Goal: Task Accomplishment & Management: Use online tool/utility

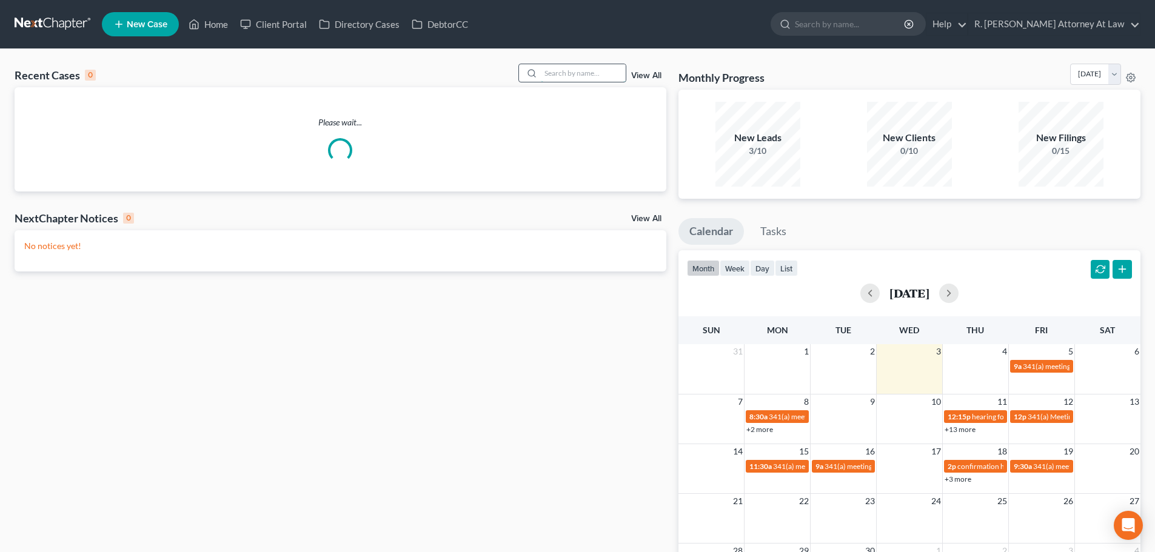
click at [544, 78] on input "search" at bounding box center [583, 73] width 85 height 18
type input "[PERSON_NAME]"
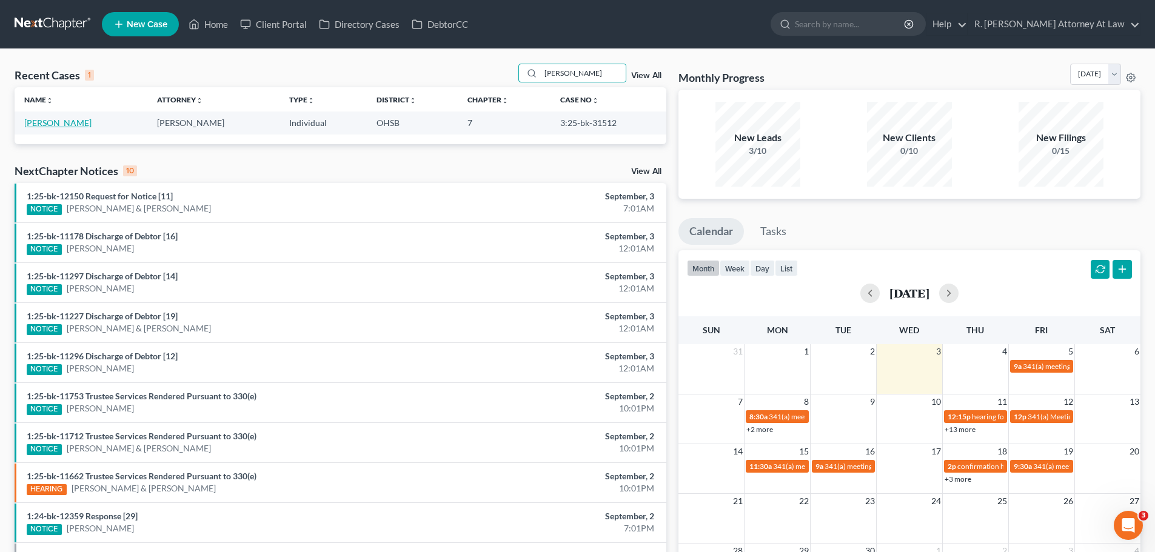
click at [56, 118] on link "[PERSON_NAME]" at bounding box center [57, 123] width 67 height 10
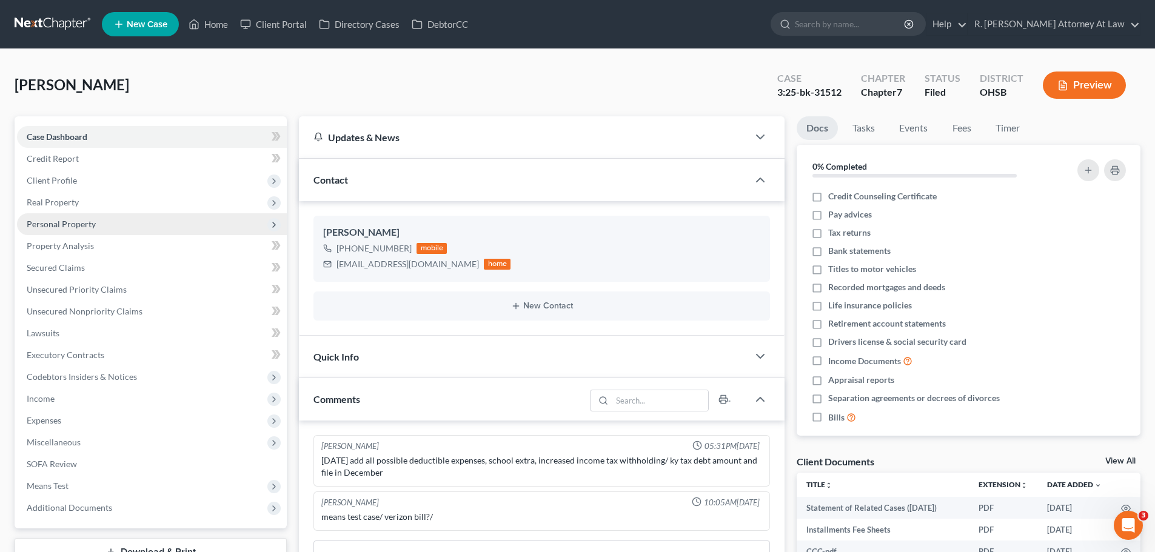
click at [67, 221] on span "Personal Property" at bounding box center [61, 224] width 69 height 10
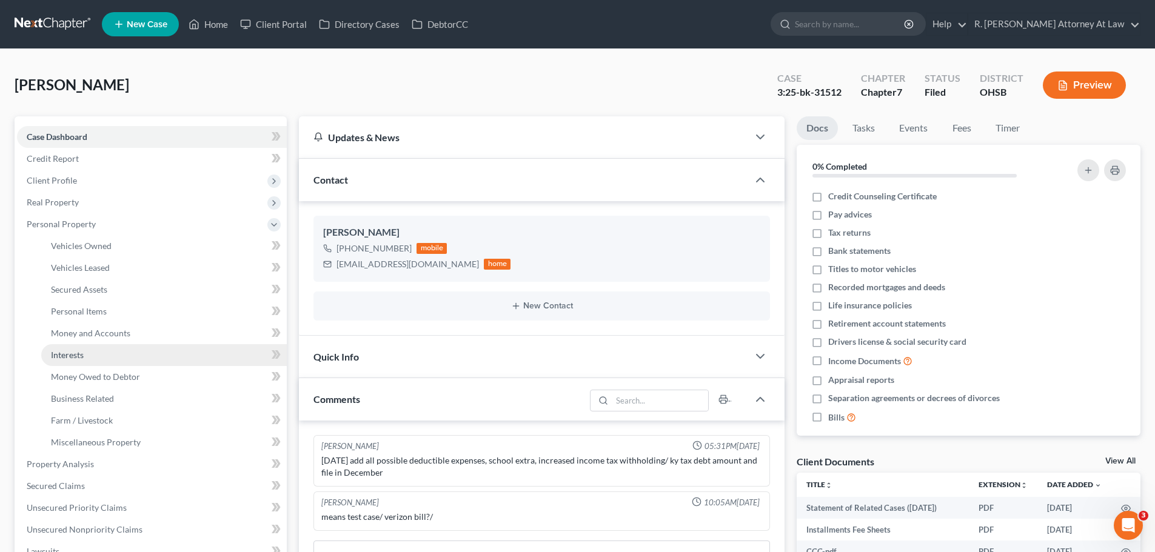
click at [102, 346] on link "Interests" at bounding box center [164, 355] width 246 height 22
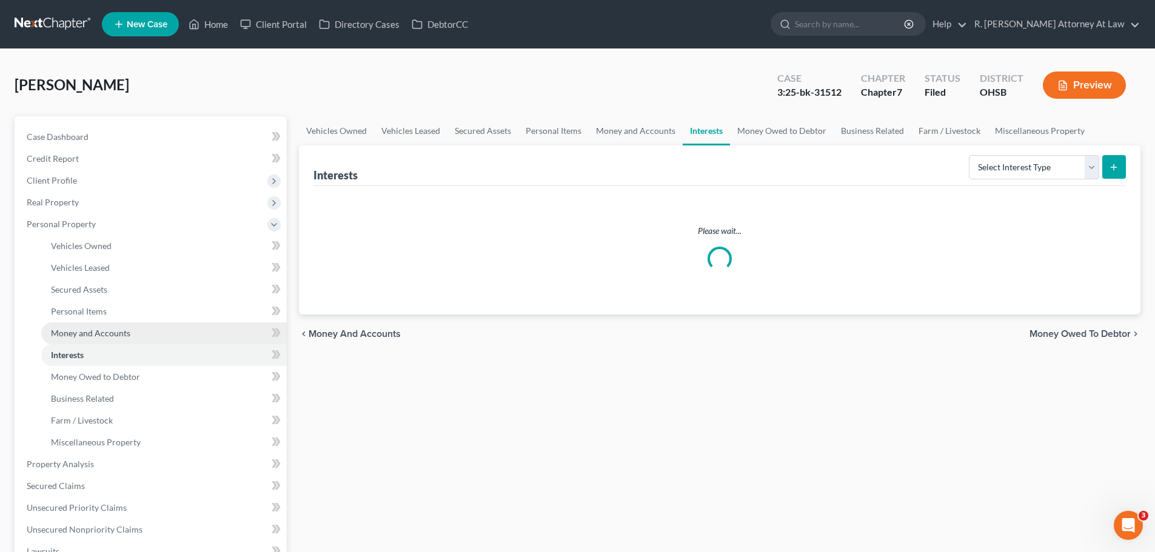
click at [95, 332] on span "Money and Accounts" at bounding box center [90, 333] width 79 height 10
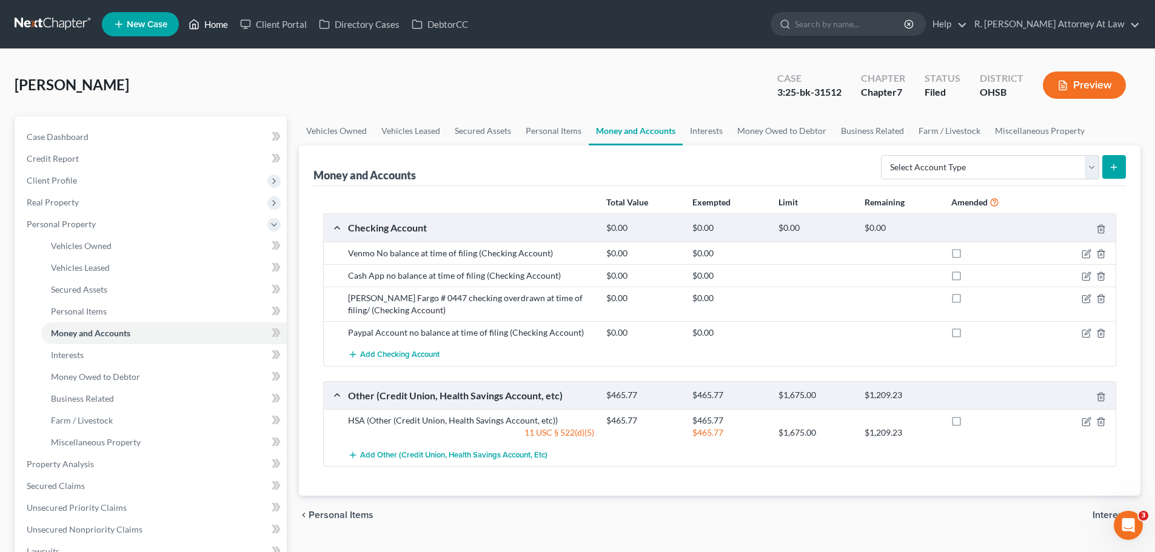
click at [218, 31] on link "Home" at bounding box center [209, 24] width 52 height 22
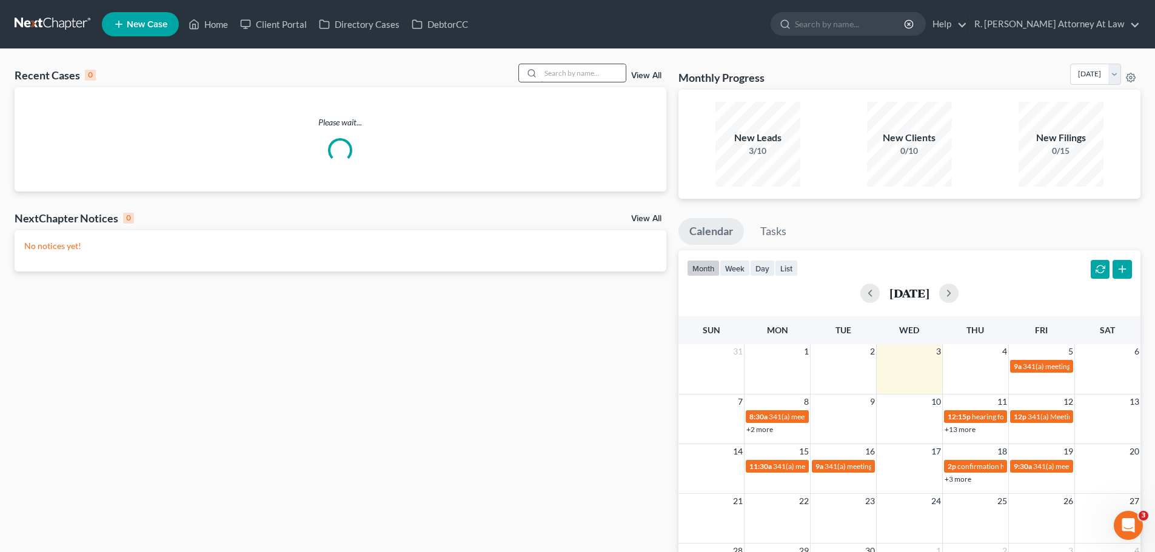
click at [565, 65] on input "search" at bounding box center [583, 73] width 85 height 18
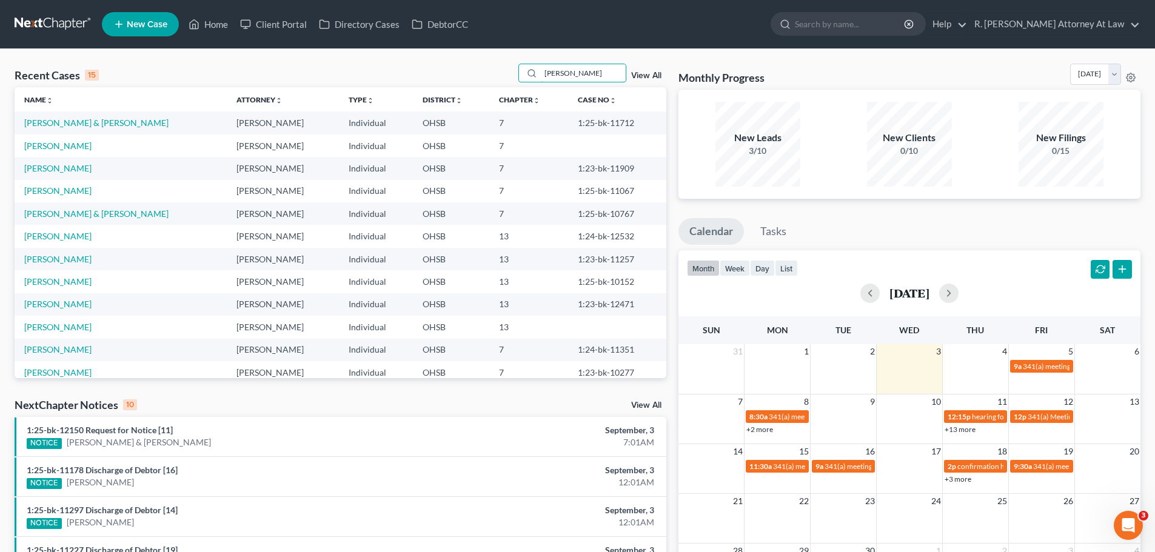
drag, startPoint x: 565, startPoint y: 76, endPoint x: 508, endPoint y: 79, distance: 57.0
click at [512, 78] on div "Recent Cases 15 [PERSON_NAME] View All" at bounding box center [341, 76] width 652 height 24
type input "[PERSON_NAME]"
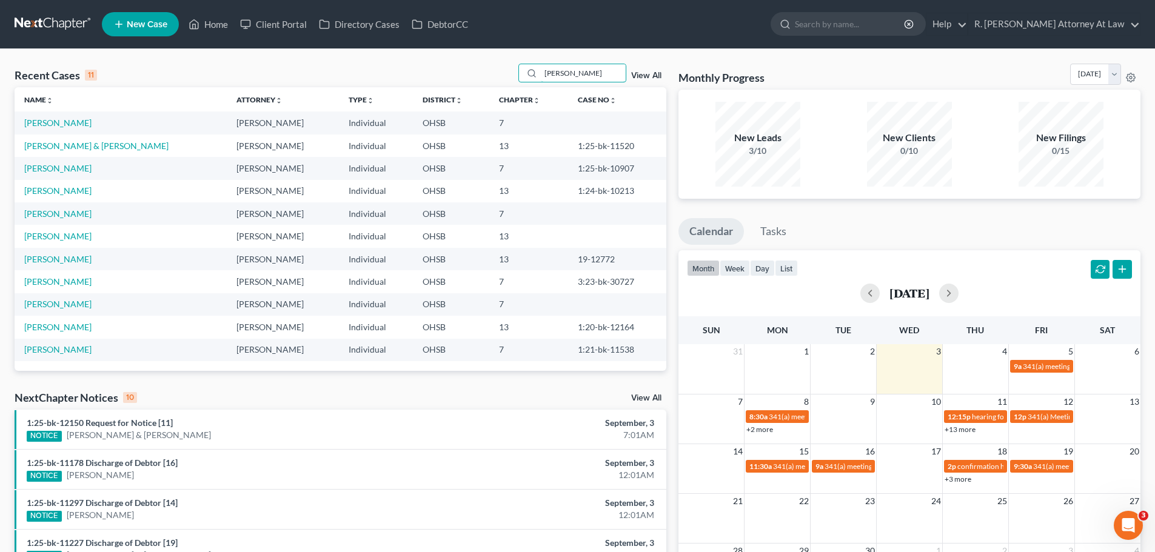
drag, startPoint x: 577, startPoint y: 81, endPoint x: 509, endPoint y: 81, distance: 68.5
click at [509, 81] on div "Recent Cases 11 [PERSON_NAME] View All" at bounding box center [341, 76] width 652 height 24
click at [217, 25] on link "Home" at bounding box center [209, 24] width 52 height 22
